Goal: Task Accomplishment & Management: Complete application form

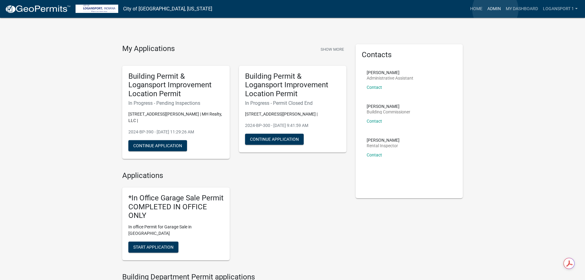
click at [495, 10] on link "Admin" at bounding box center [494, 9] width 18 height 12
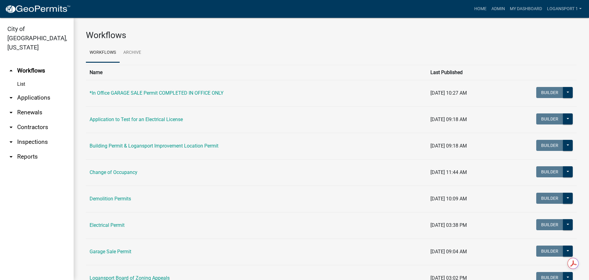
click at [31, 90] on link "arrow_drop_down Applications" at bounding box center [37, 97] width 74 height 15
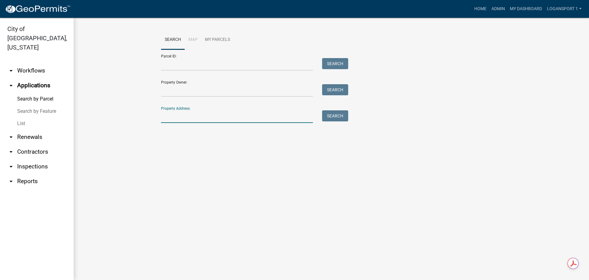
click at [198, 117] on input "Property Address:" at bounding box center [237, 116] width 152 height 13
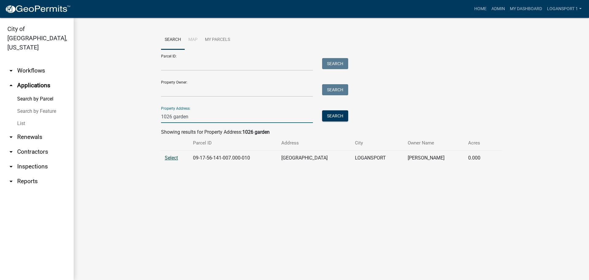
type input "1026 garden"
click at [173, 156] on span "Select" at bounding box center [171, 158] width 13 height 6
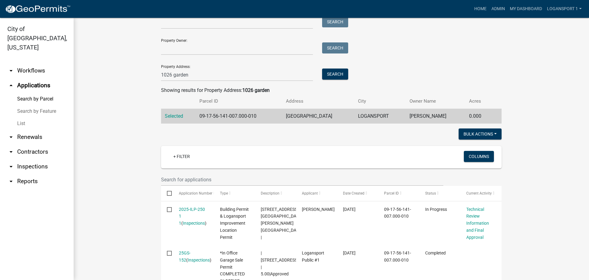
scroll to position [80, 0]
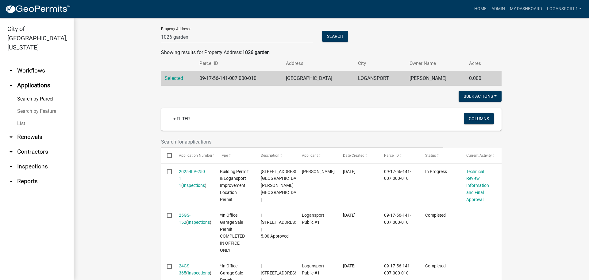
click at [127, 182] on wm-workflow-application-search-view "Search Map My Parcels Parcel ID: Search Property Owner: Search Property Address…" at bounding box center [331, 186] width 491 height 470
click at [476, 8] on link "Home" at bounding box center [480, 9] width 17 height 12
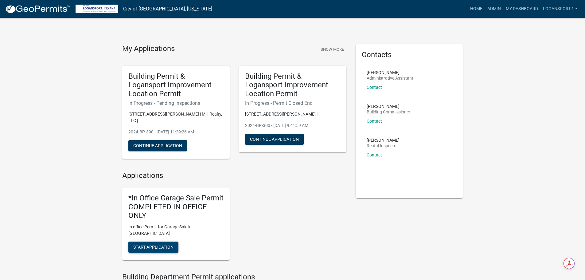
click at [166, 241] on button "Start Application" at bounding box center [153, 246] width 50 height 11
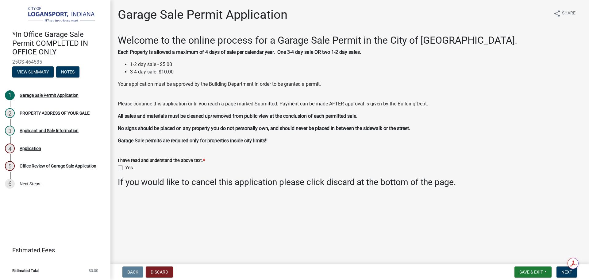
click at [125, 165] on label "Yes" at bounding box center [129, 167] width 8 height 7
click at [125, 165] on input "Yes" at bounding box center [127, 166] width 4 height 4
checkbox input "true"
click at [577, 271] on button "Next" at bounding box center [567, 271] width 21 height 11
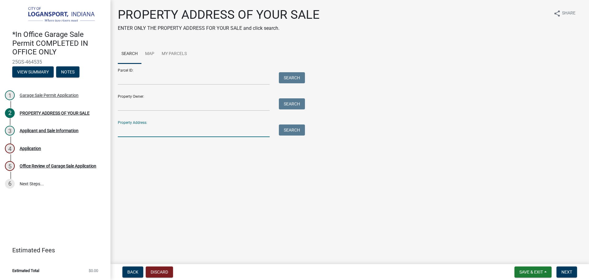
click at [185, 129] on input "Property Address:" at bounding box center [194, 130] width 152 height 13
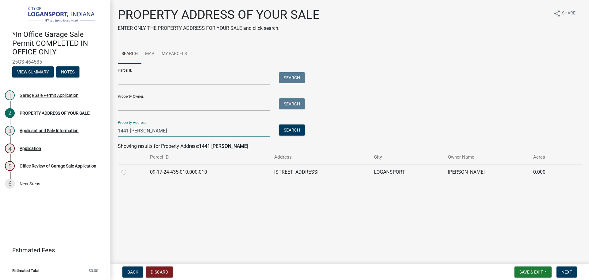
type input "1441 [PERSON_NAME]"
click at [129, 168] on label at bounding box center [129, 168] width 0 height 0
click at [129, 171] on input "radio" at bounding box center [131, 170] width 4 height 4
radio input "true"
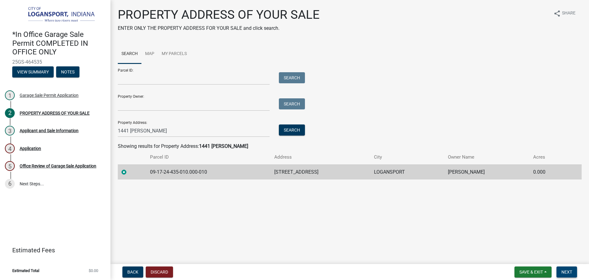
click at [574, 272] on button "Next" at bounding box center [567, 271] width 21 height 11
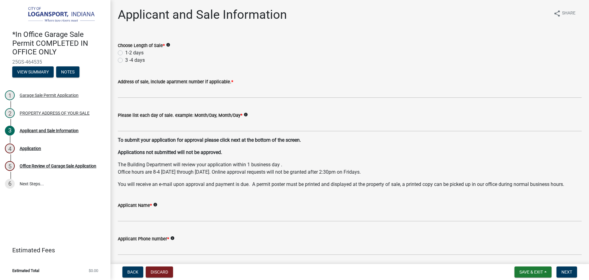
click at [120, 46] on label "Choose Length of Sale *" at bounding box center [141, 46] width 47 height 4
click at [125, 51] on label "1-2 days" at bounding box center [134, 52] width 18 height 7
click at [125, 51] on input "1-2 days" at bounding box center [127, 51] width 4 height 4
radio input "true"
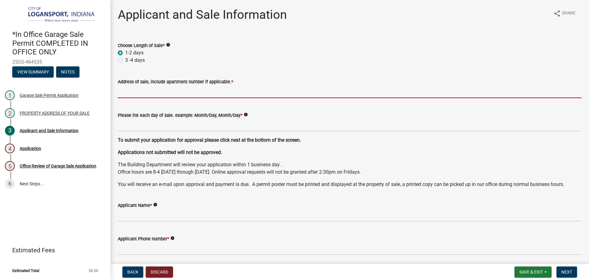
click at [130, 90] on input "Address of sale, include apartment number if applicable. *" at bounding box center [350, 91] width 464 height 13
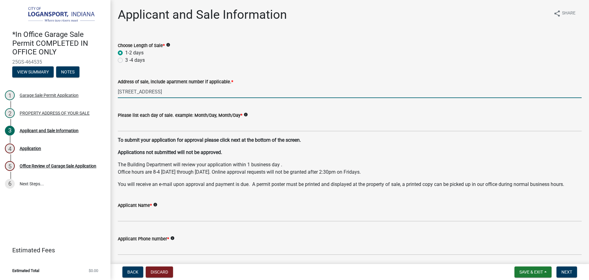
type input "[STREET_ADDRESS]"
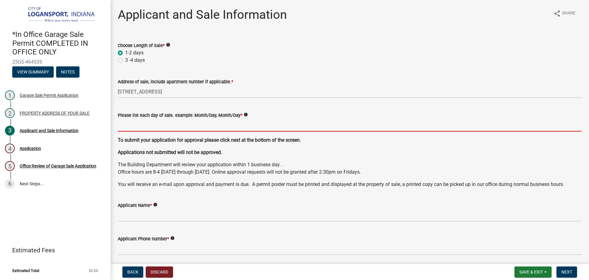
click at [142, 127] on input "Please list each day of sale. example: Month/Day, Month/Day *" at bounding box center [350, 125] width 464 height 13
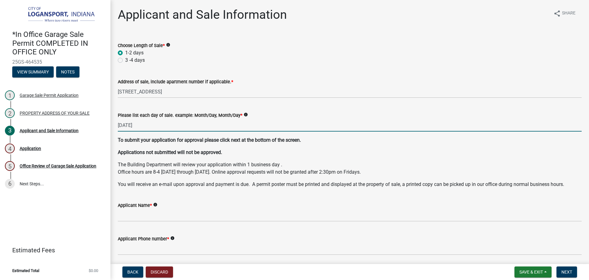
scroll to position [31, 0]
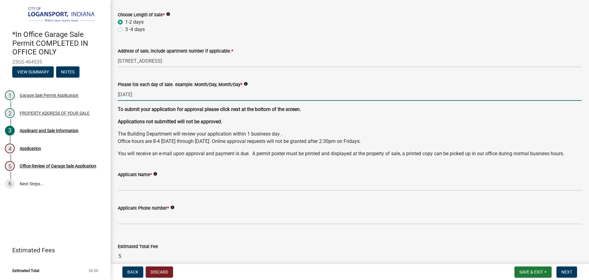
type input "[DATE]"
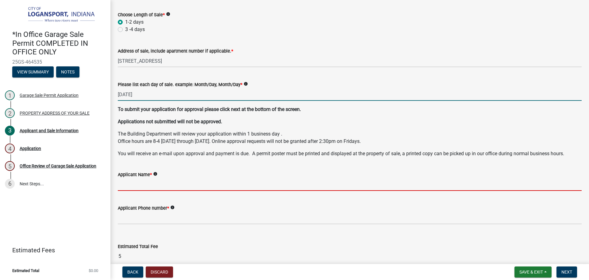
click at [145, 183] on input "Applicant Name *" at bounding box center [350, 184] width 464 height 13
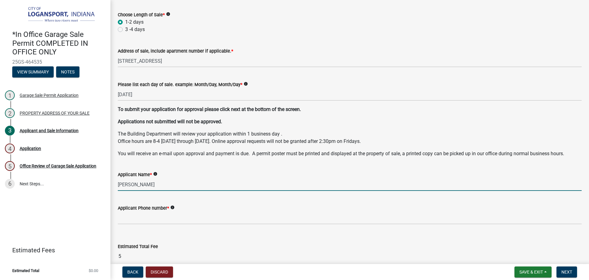
type input "[PERSON_NAME]"
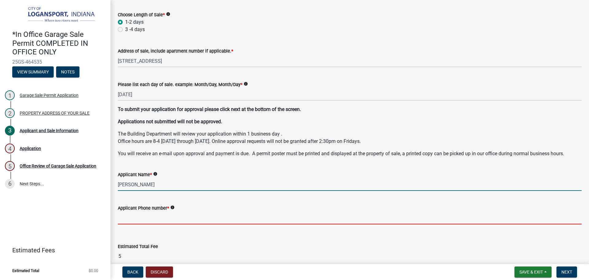
click at [156, 218] on input "Applicant Phone number *" at bounding box center [350, 218] width 464 height 13
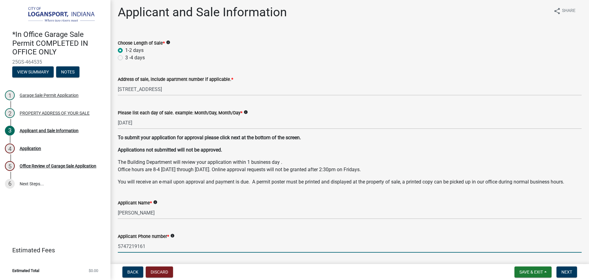
scroll to position [0, 0]
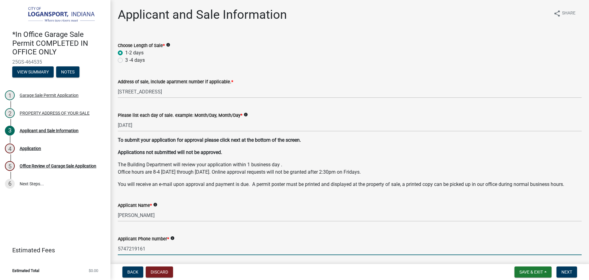
type input "5747219161"
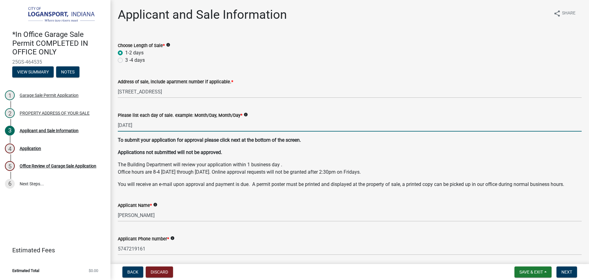
click at [152, 129] on input "[DATE]" at bounding box center [350, 125] width 464 height 13
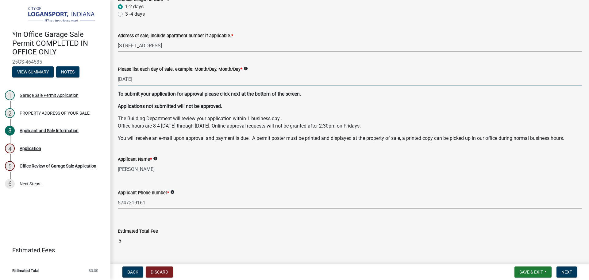
scroll to position [61, 0]
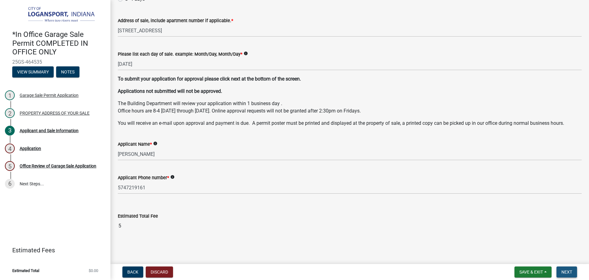
click at [570, 274] on span "Next" at bounding box center [567, 271] width 11 height 5
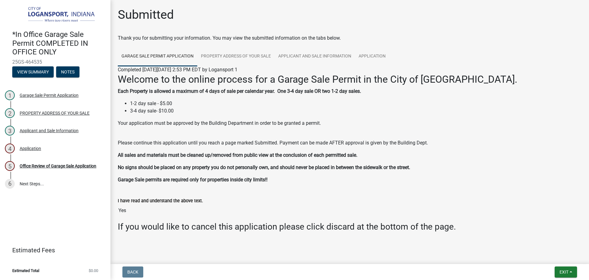
scroll to position [7, 0]
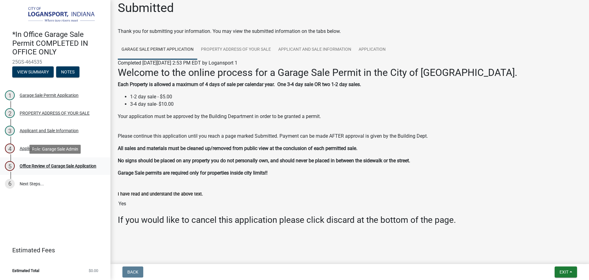
click at [81, 164] on div "Office Review of Garage Sale Application" at bounding box center [58, 166] width 77 height 4
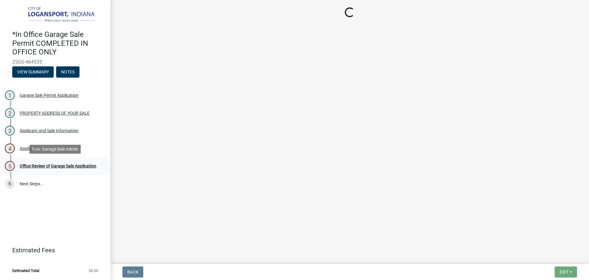
scroll to position [0, 0]
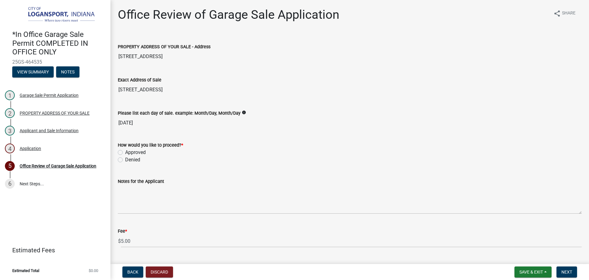
click at [125, 152] on label "Approved" at bounding box center [135, 152] width 21 height 7
click at [125, 152] on input "Approved" at bounding box center [127, 151] width 4 height 4
radio input "true"
click at [571, 267] on button "Next" at bounding box center [567, 271] width 21 height 11
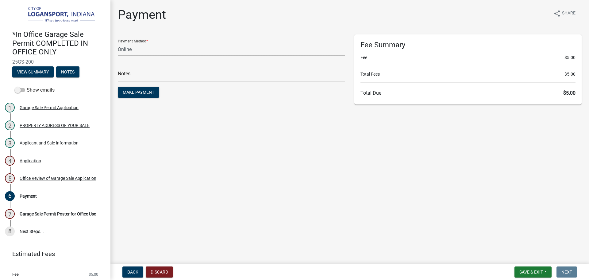
click at [153, 46] on select "Credit Card POS Check Cash Online" at bounding box center [231, 49] width 227 height 13
select select "2: 1"
click at [118, 43] on select "Credit Card POS Check Cash Online" at bounding box center [231, 49] width 227 height 13
click at [259, 129] on main "Payment share Share Payment Method * Credit Card POS Check Cash Online Notes Ma…" at bounding box center [350, 130] width 479 height 261
click at [236, 73] on input "text" at bounding box center [231, 75] width 227 height 13
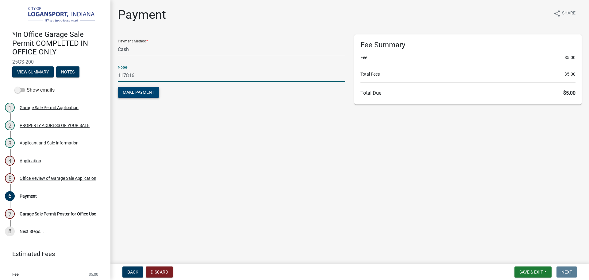
type input "117816"
click at [135, 95] on button "Make Payment" at bounding box center [138, 92] width 41 height 11
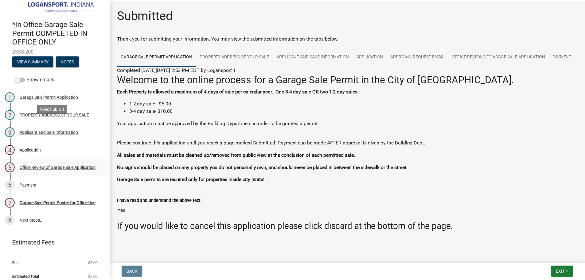
scroll to position [17, 0]
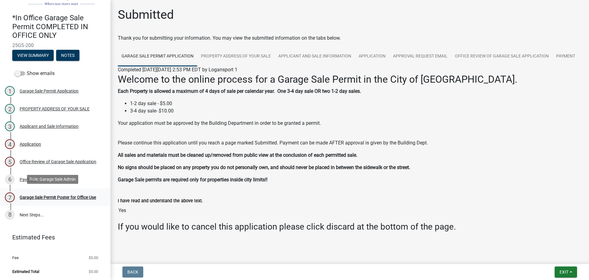
click at [77, 195] on div "Garage Sale Permit Poster for Office Use" at bounding box center [58, 197] width 76 height 4
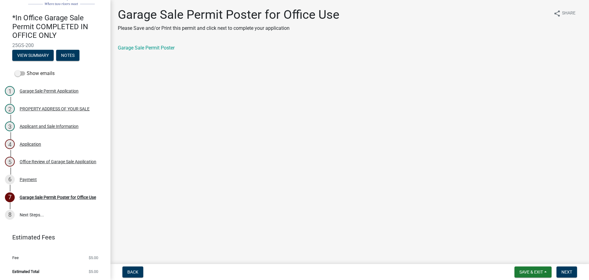
click at [161, 43] on div "Garage Sale Permit Poster for Office Use Please Save and/or Print this permit a…" at bounding box center [349, 34] width 473 height 55
click at [161, 45] on link "Garage Sale Permit Poster" at bounding box center [146, 48] width 57 height 6
click at [569, 272] on span "Next" at bounding box center [567, 271] width 11 height 5
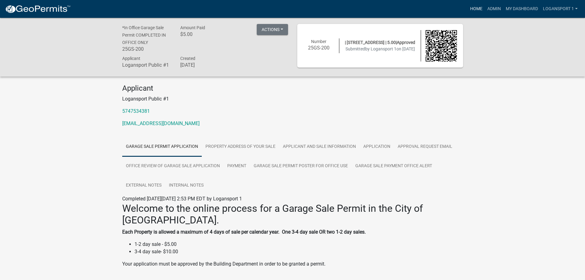
click at [471, 8] on link "Home" at bounding box center [476, 9] width 17 height 12
